Goal: Information Seeking & Learning: Learn about a topic

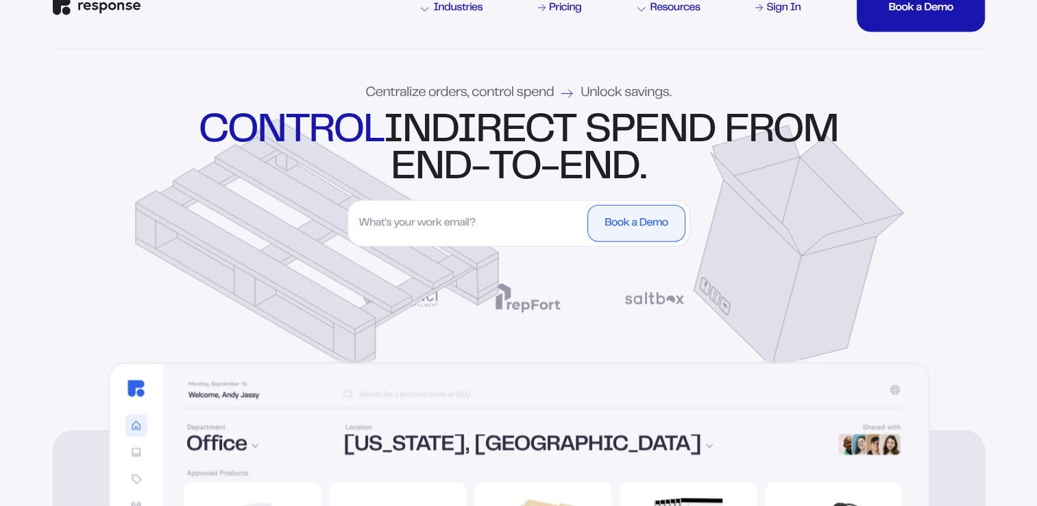
scroll to position [69, 0]
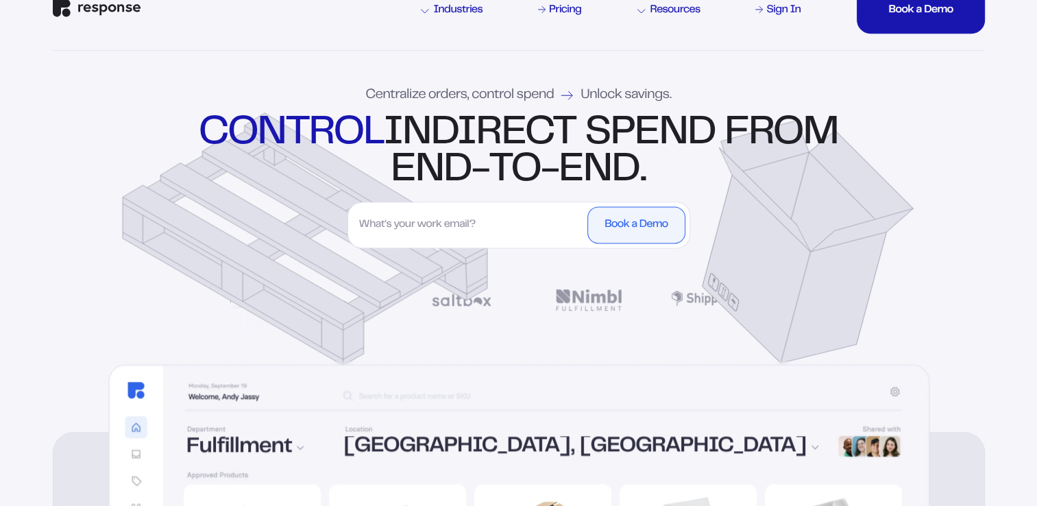
drag, startPoint x: 658, startPoint y: 171, endPoint x: 182, endPoint y: 102, distance: 480.8
click at [182, 102] on div "Centralize orders, control spend Unlock savings. control indirect spend from en…" at bounding box center [518, 206] width 987 height 311
copy div "control indirect spend from end-to-end."
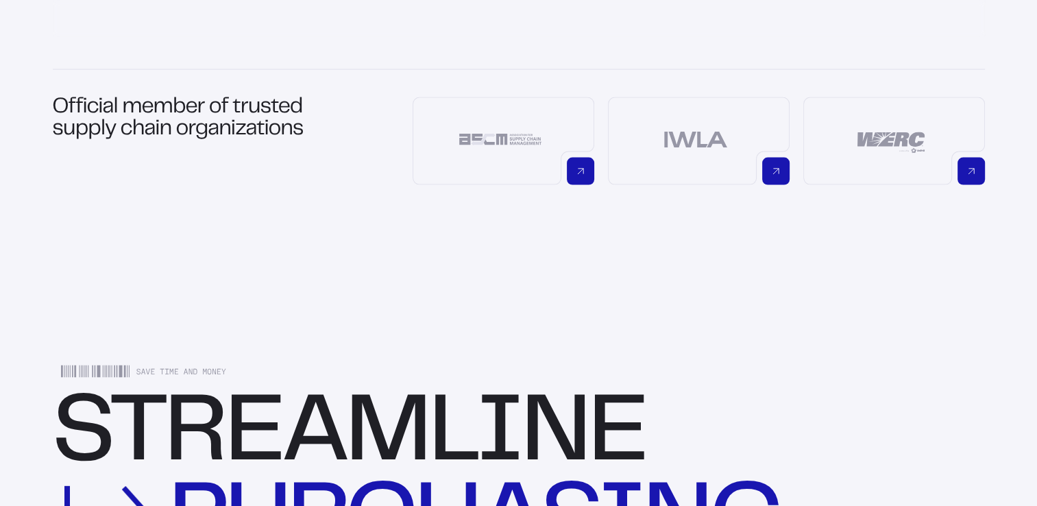
scroll to position [1129, 0]
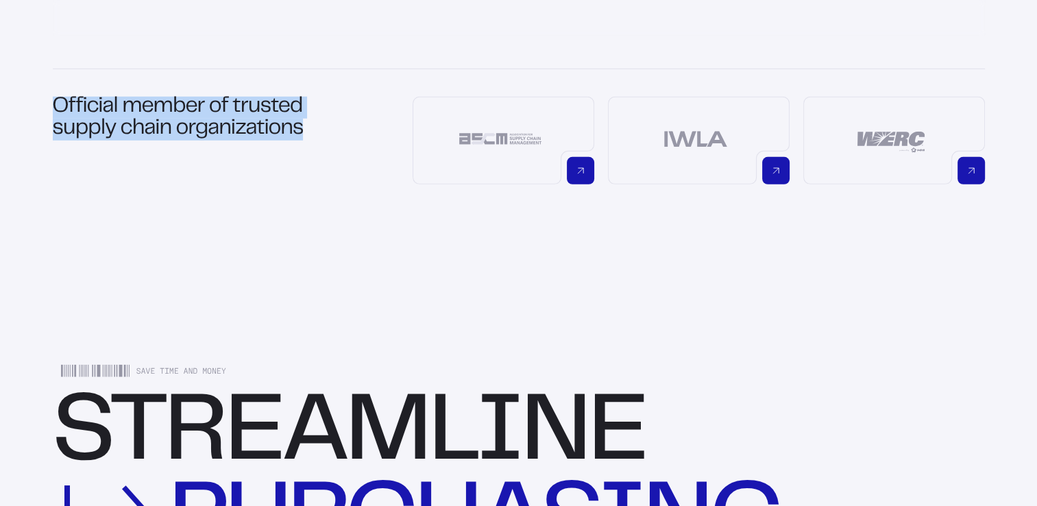
drag, startPoint x: 326, startPoint y: 134, endPoint x: 48, endPoint y: 94, distance: 281.2
copy h1 "Official member of trusted supply chain organizations"
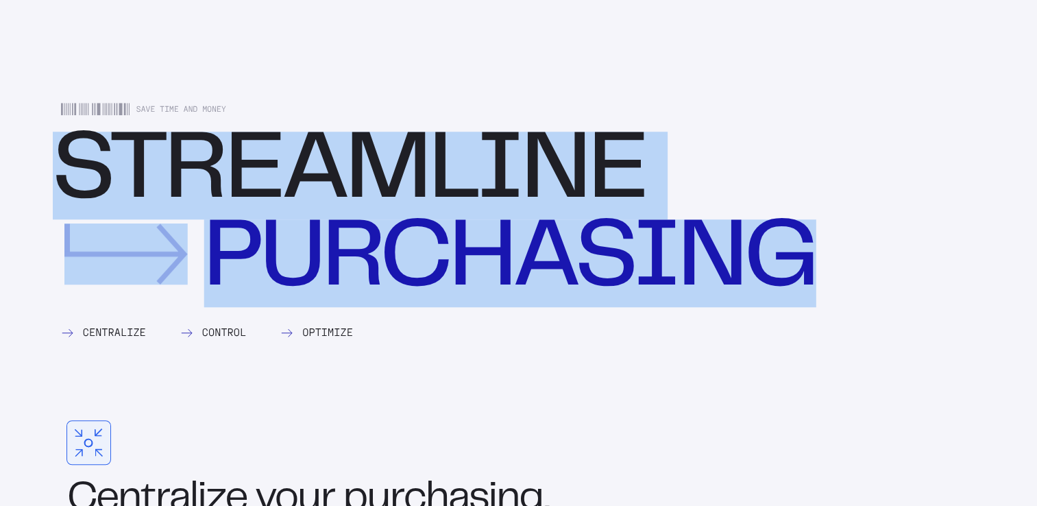
drag, startPoint x: 823, startPoint y: 278, endPoint x: 55, endPoint y: 166, distance: 776.1
click at [55, 166] on div "Streamline purchasing" at bounding box center [432, 220] width 758 height 176
copy div "Streamline purchasing"
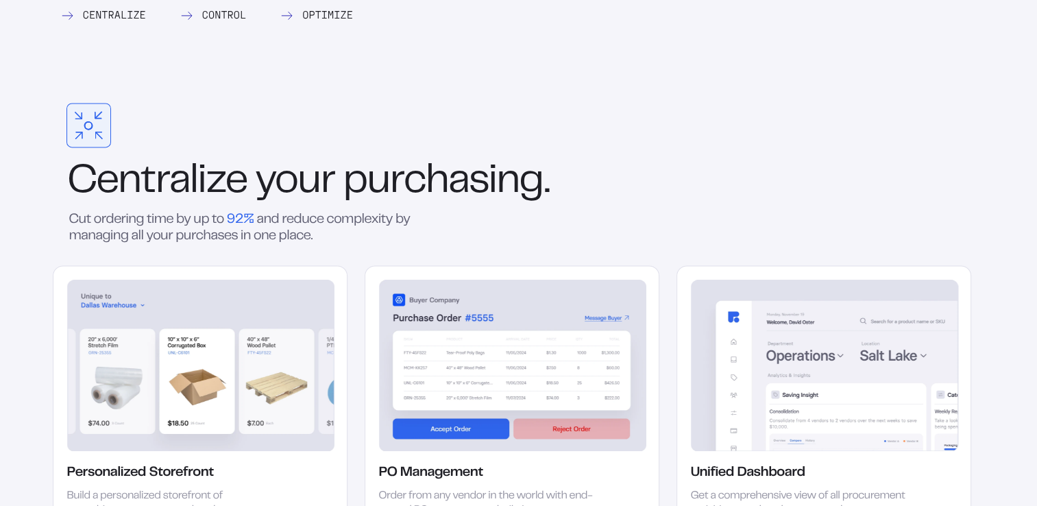
scroll to position [2135, 0]
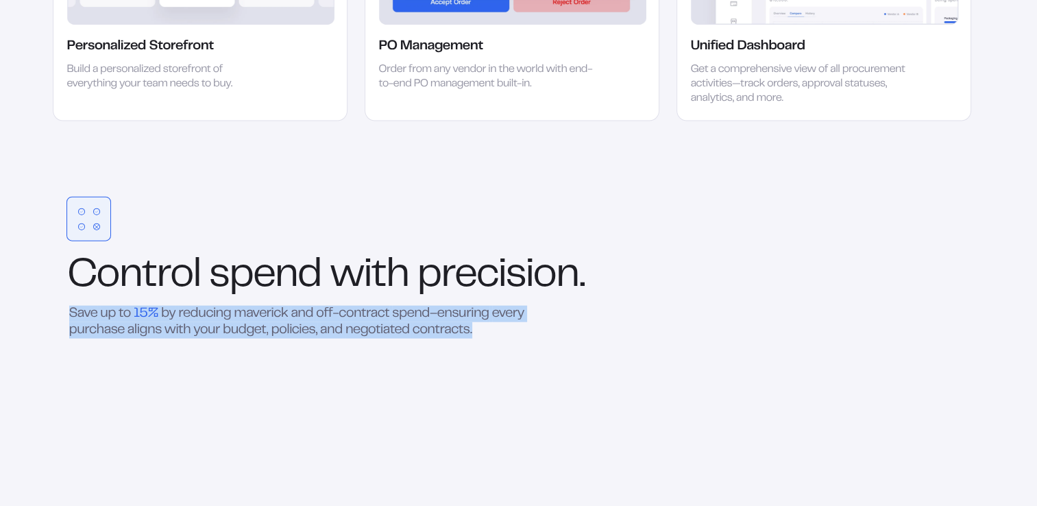
drag, startPoint x: 431, startPoint y: 320, endPoint x: 31, endPoint y: 304, distance: 400.1
click at [31, 304] on div "Save Time and Money Streamline purchasing Centralize Control Optimize Centraliz…" at bounding box center [518, 259] width 987 height 1936
click at [481, 325] on div "Save up to 15% by reducing maverick and off-contract spend–ensuring every purch…" at bounding box center [289, 321] width 473 height 33
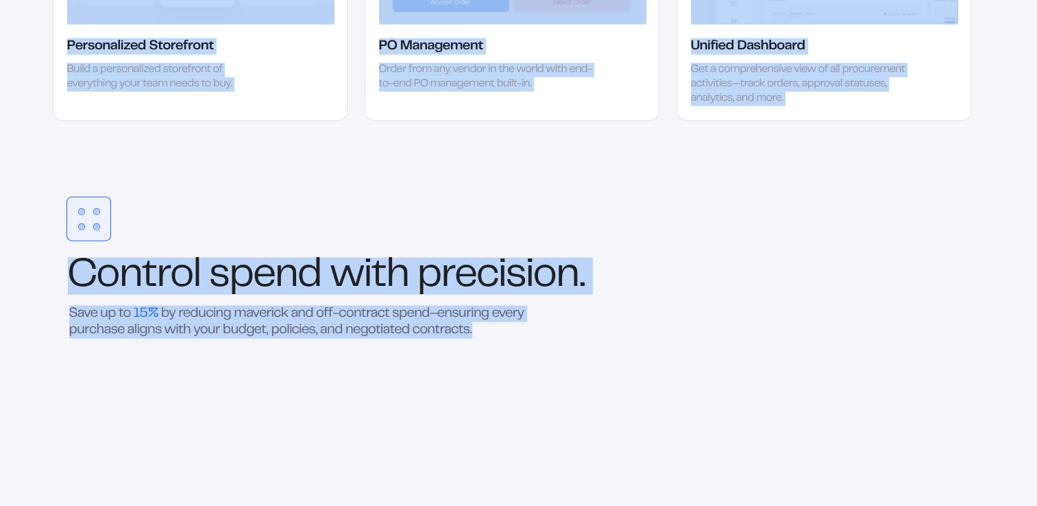
drag, startPoint x: 481, startPoint y: 325, endPoint x: -3, endPoint y: 253, distance: 489.4
click at [489, 317] on div "Save up to 15% by reducing maverick and off-contract spend–ensuring every purch…" at bounding box center [289, 321] width 473 height 33
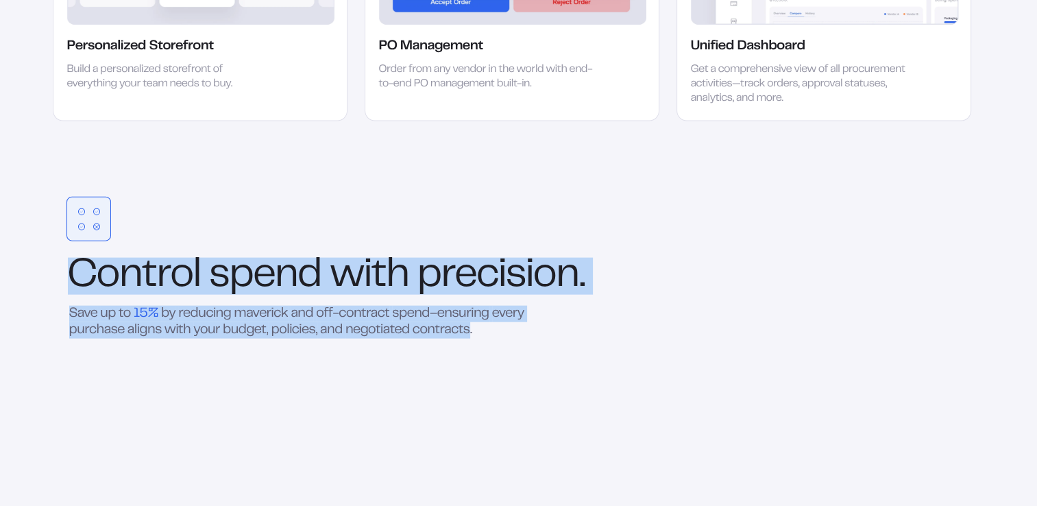
drag, startPoint x: 468, startPoint y: 341, endPoint x: 52, endPoint y: 254, distance: 425.3
click at [53, 254] on div "Control spend with precision. Save up to 15% by reducing maverick and off-contr…" at bounding box center [512, 418] width 919 height 444
